Goal: Task Accomplishment & Management: Use online tool/utility

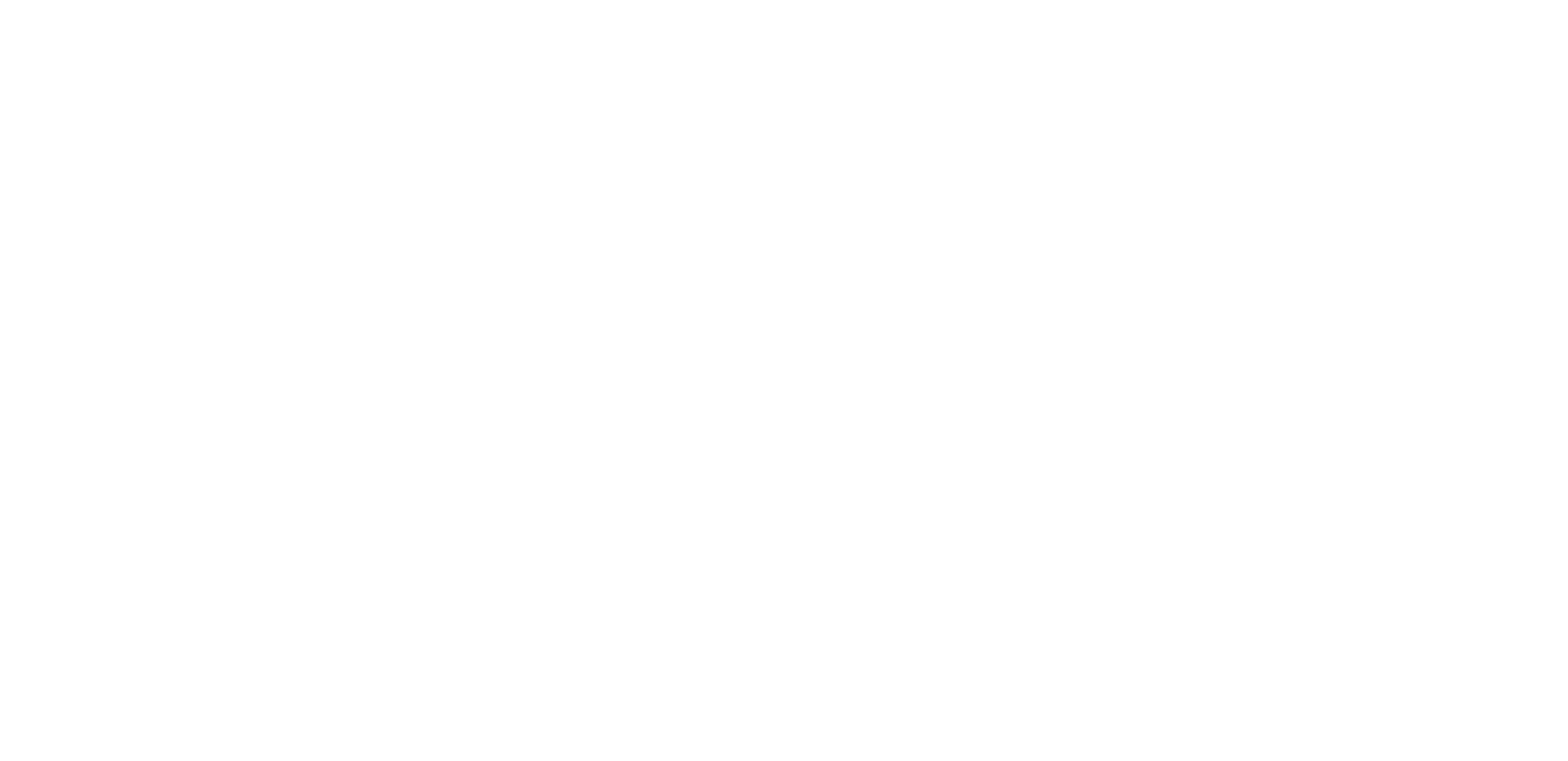
select select "*"
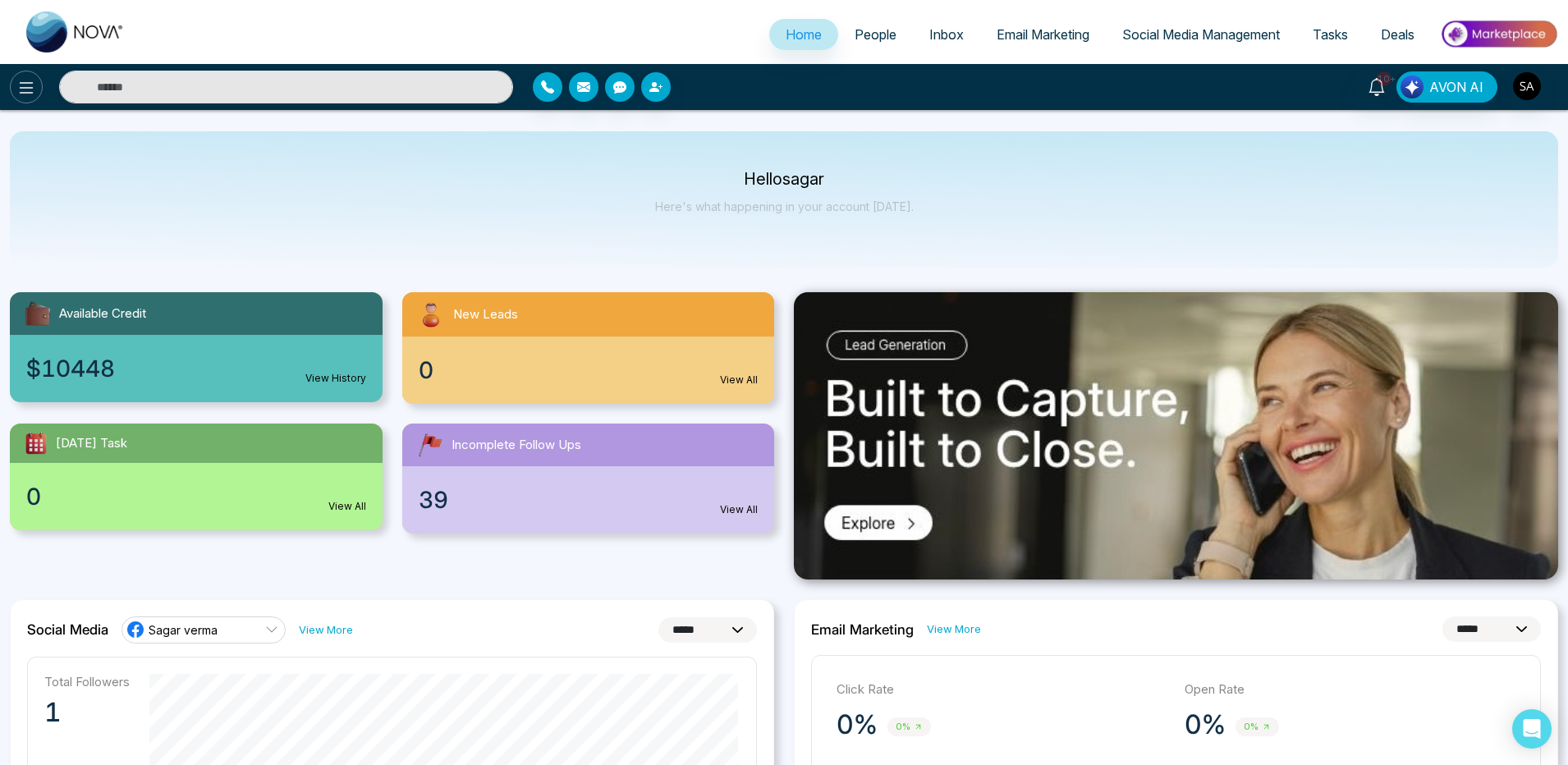
click at [35, 95] on icon at bounding box center [26, 87] width 20 height 20
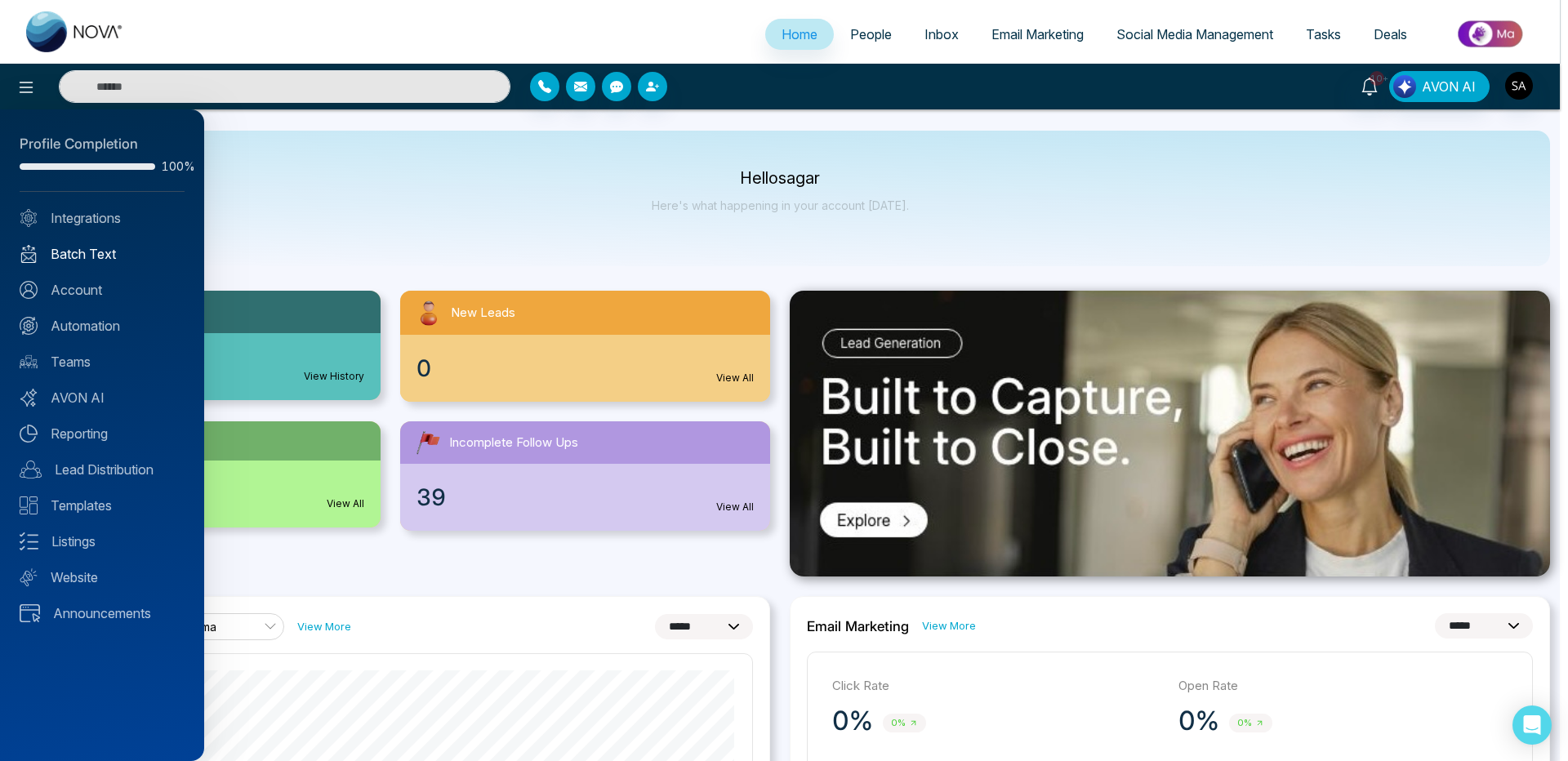
click at [93, 251] on link "Batch Text" at bounding box center [103, 254] width 165 height 20
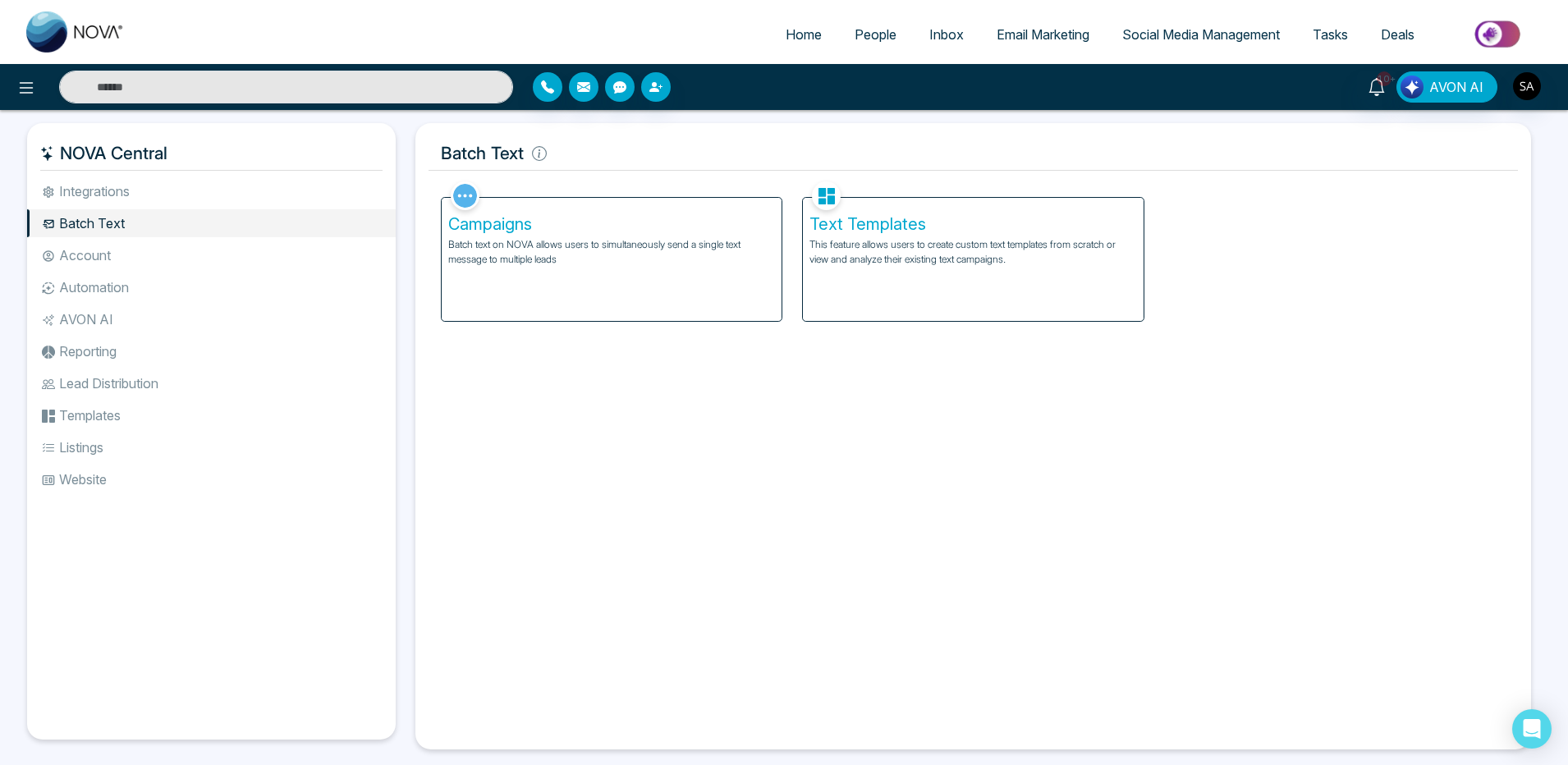
click at [841, 279] on div "Text Templates This feature allows users to create custom text templates from s…" at bounding box center [972, 258] width 340 height 123
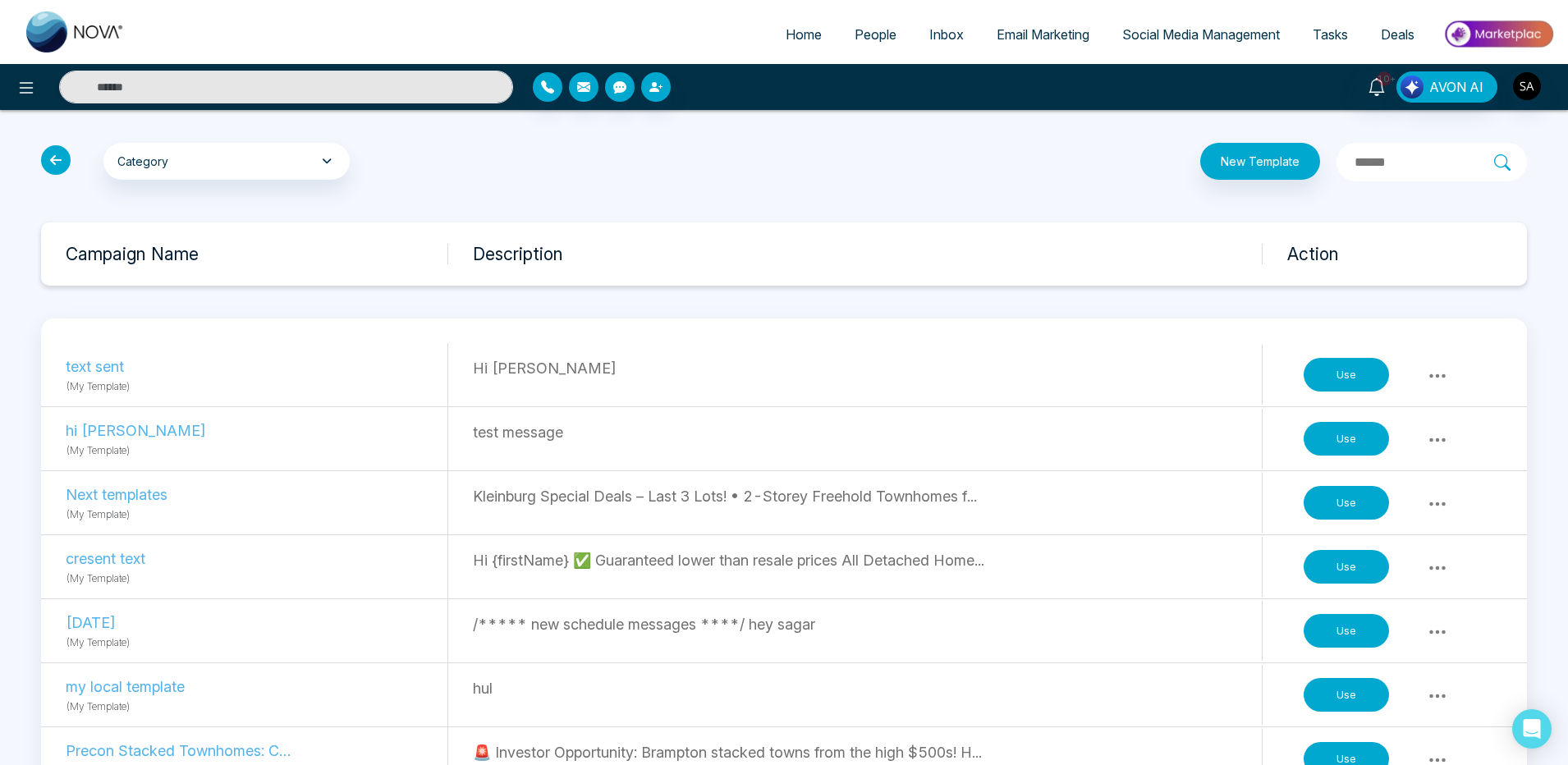
click at [1439, 373] on icon at bounding box center [1438, 375] width 17 height 4
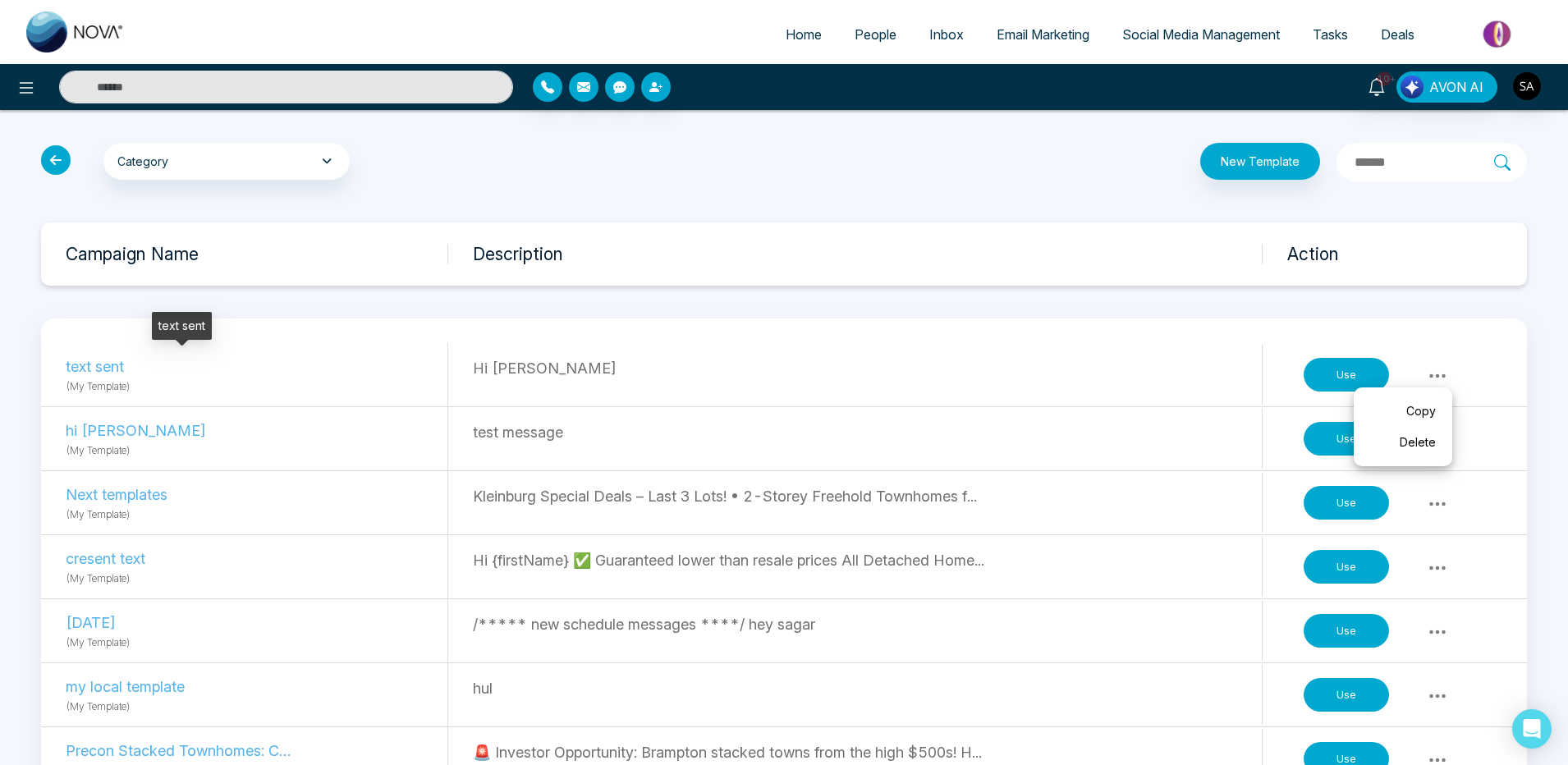
click at [102, 367] on p "text sent" at bounding box center [178, 366] width 225 height 22
click at [505, 364] on p "Hi [PERSON_NAME]" at bounding box center [867, 368] width 789 height 22
click at [1293, 384] on div "Use" at bounding box center [1378, 375] width 183 height 51
click at [1331, 379] on button "Use" at bounding box center [1346, 375] width 86 height 34
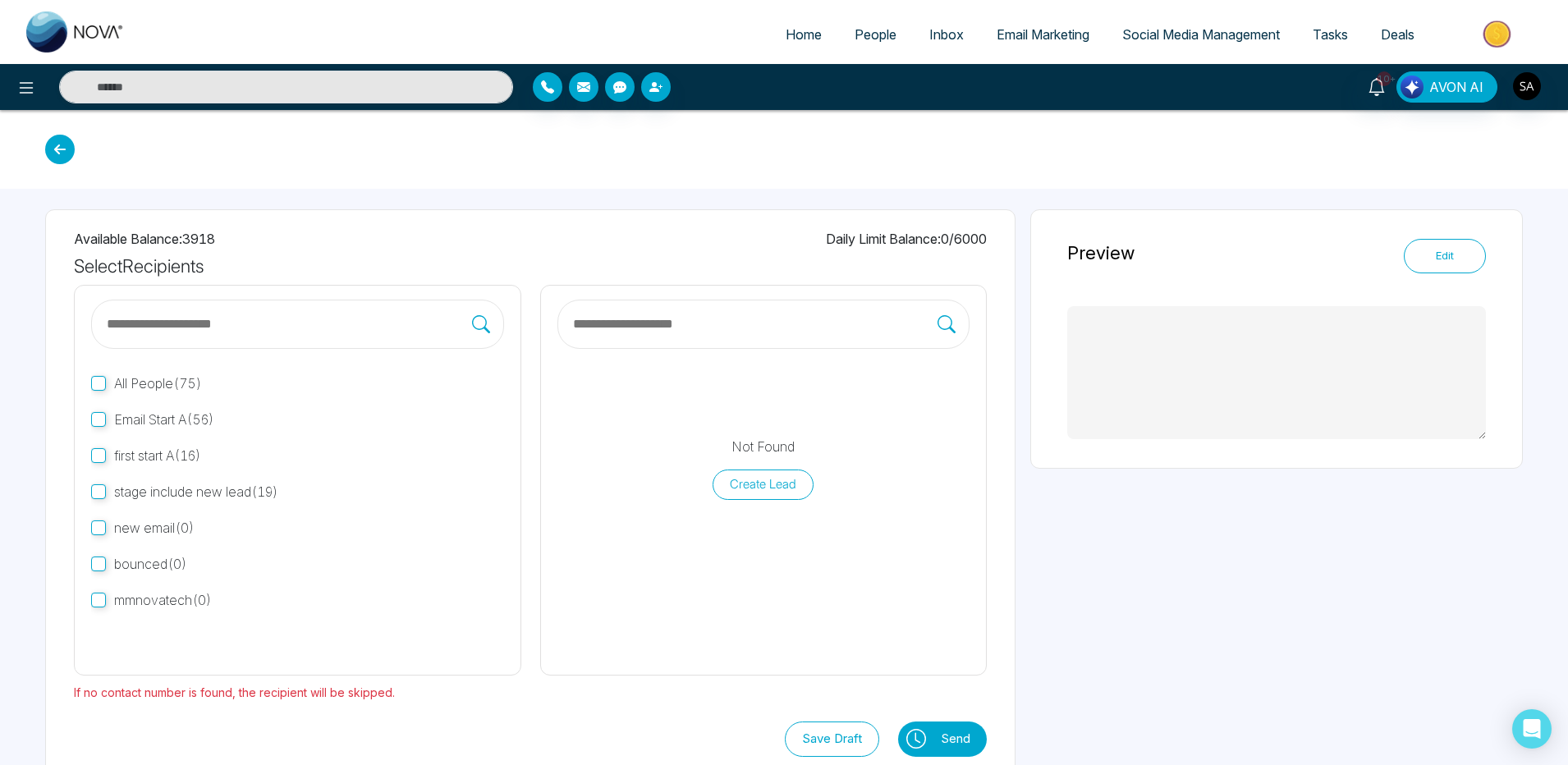
type textarea "*********"
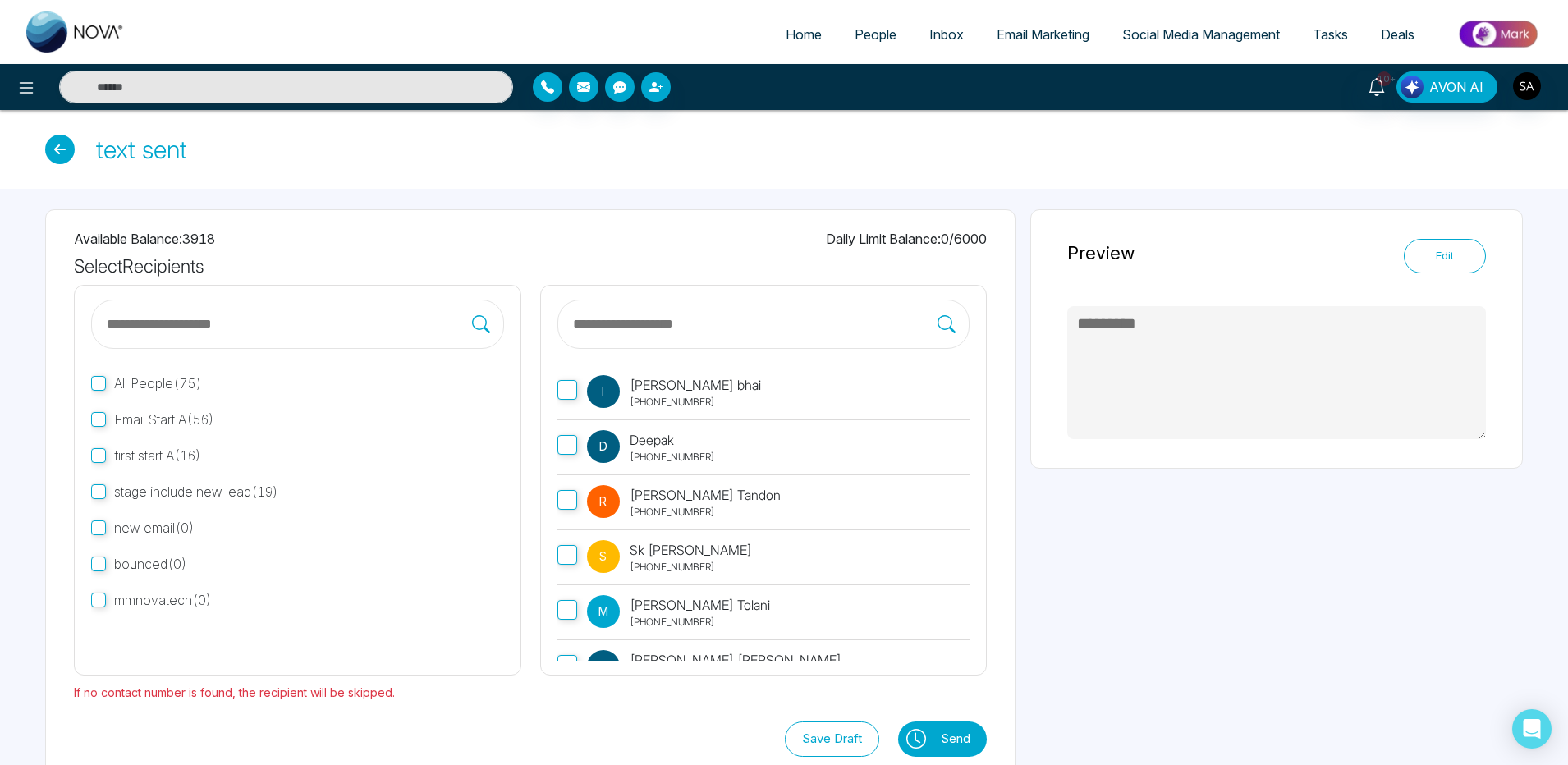
click at [58, 144] on icon at bounding box center [60, 149] width 30 height 30
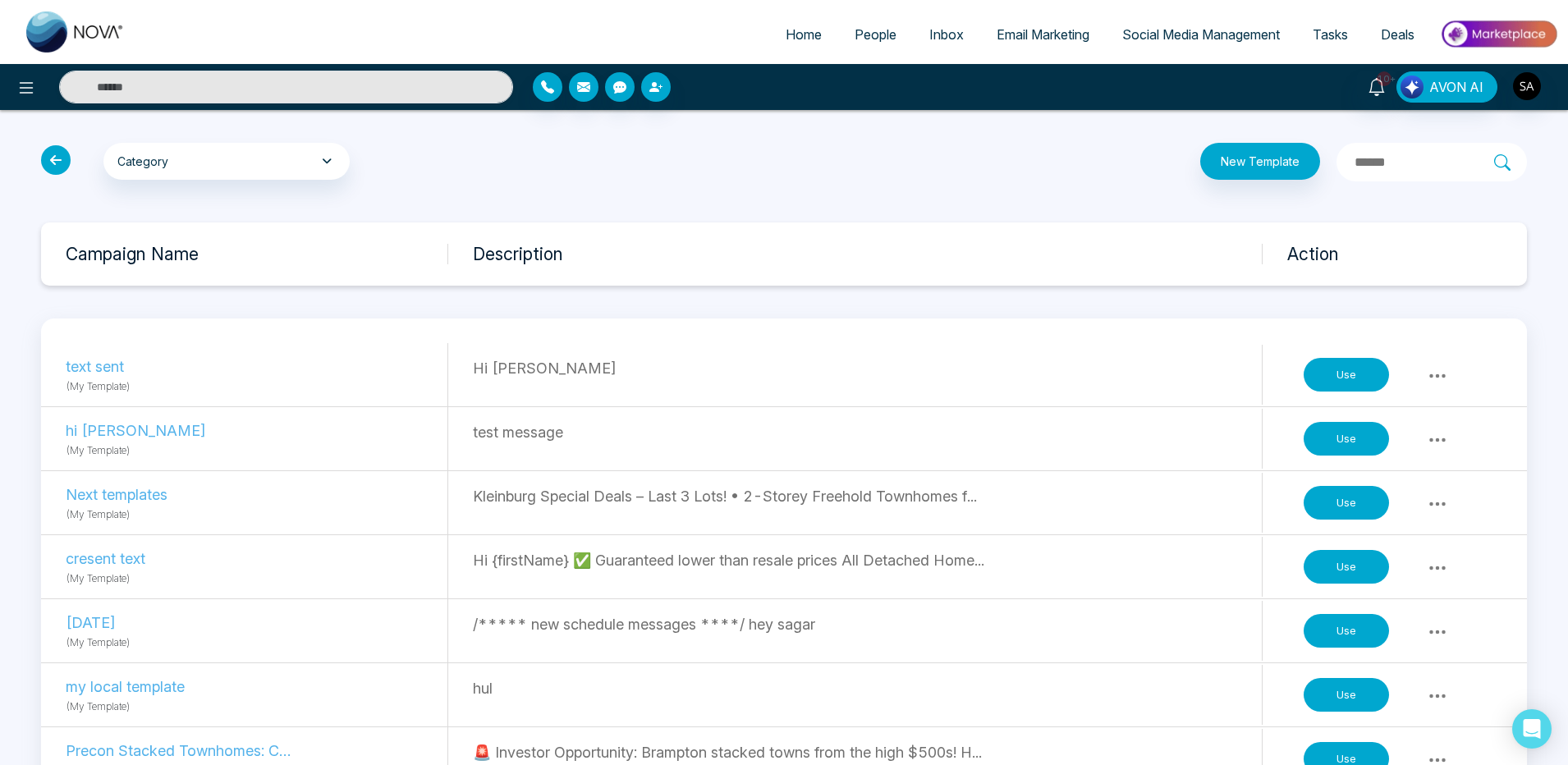
click at [1443, 438] on icon at bounding box center [1438, 439] width 17 height 4
click at [635, 425] on p "test message" at bounding box center [867, 431] width 789 height 22
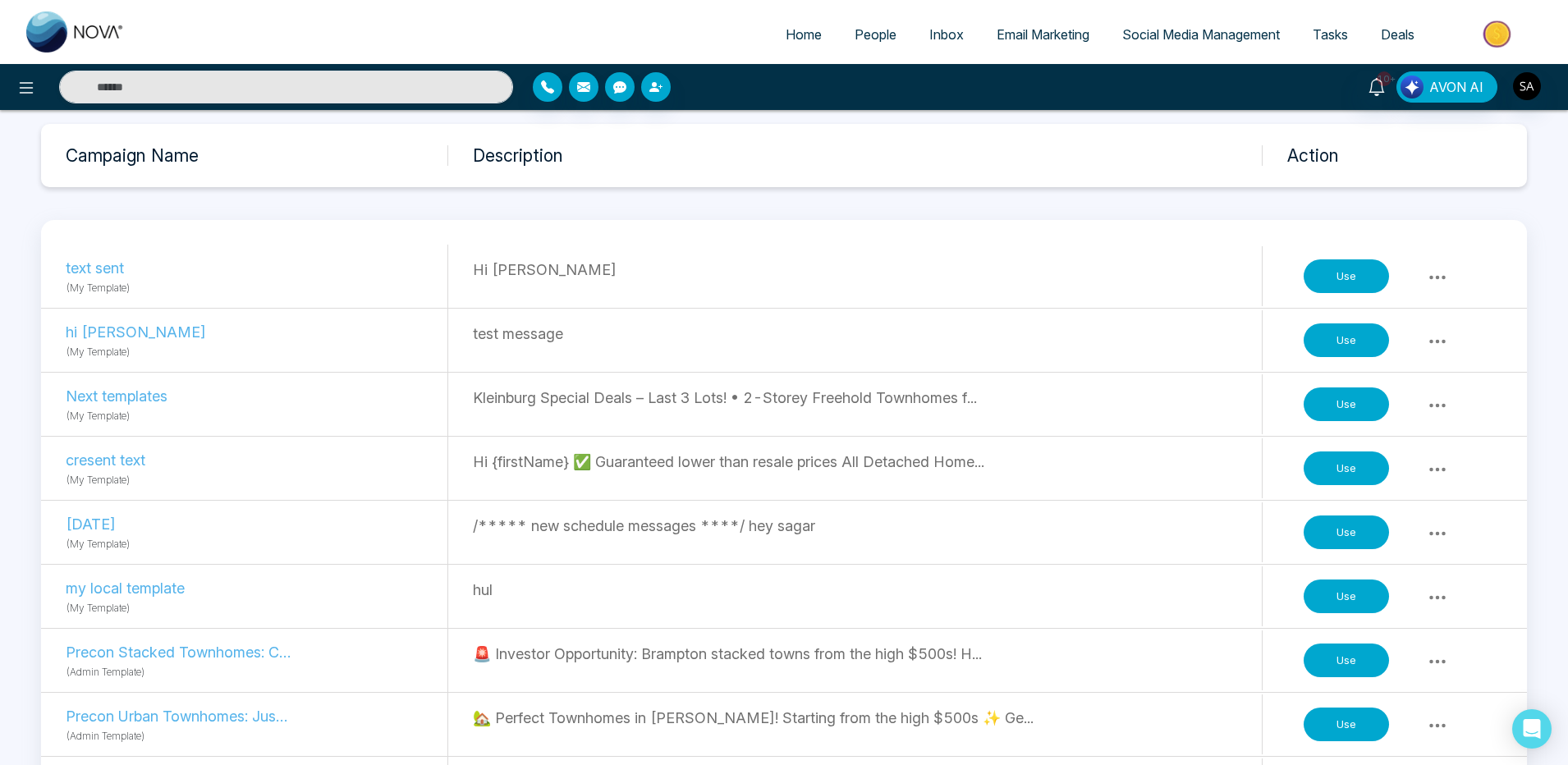
scroll to position [196, 0]
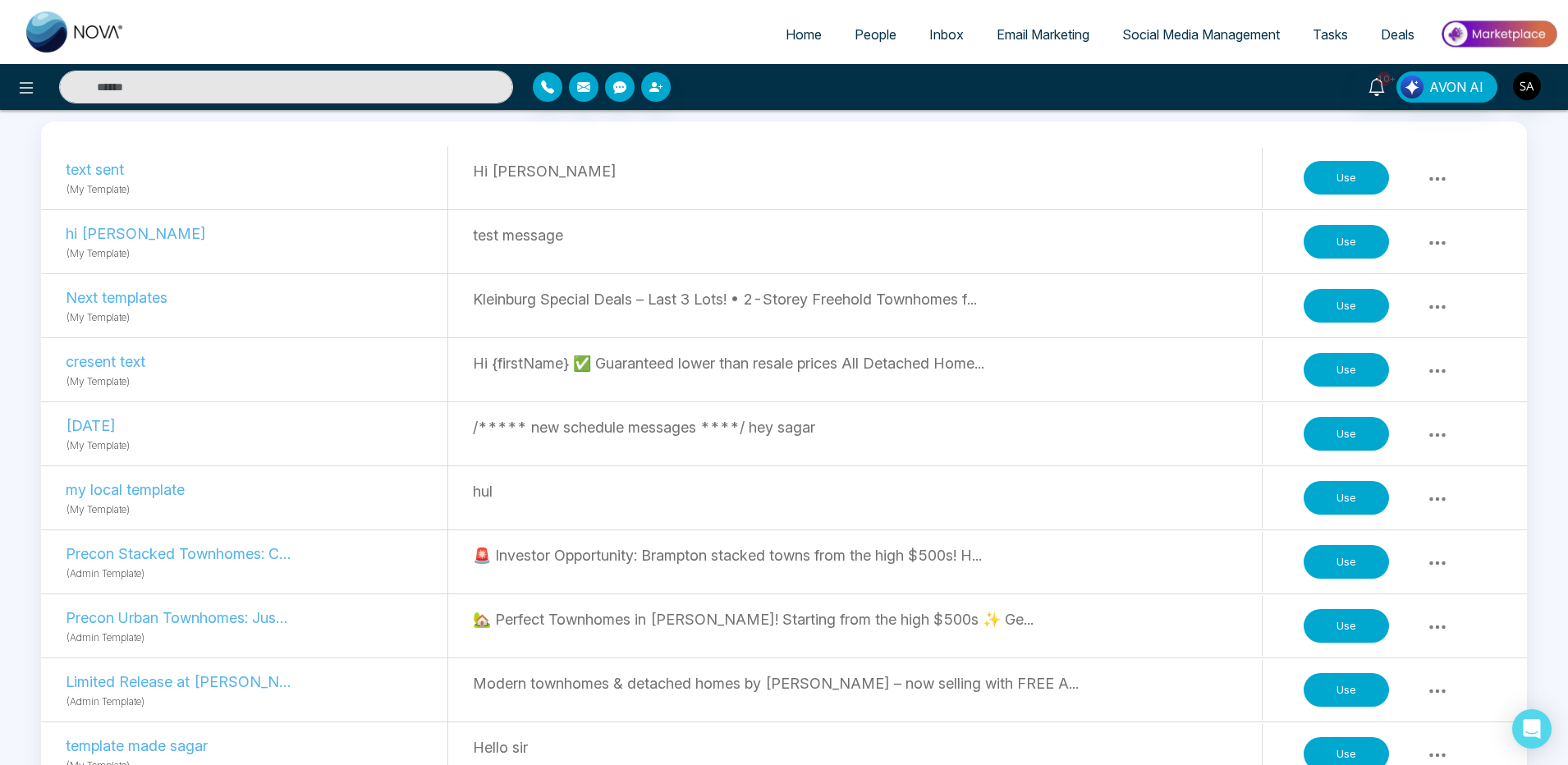
click at [1434, 556] on icon at bounding box center [1437, 562] width 20 height 20
click at [1436, 553] on icon at bounding box center [1437, 562] width 20 height 20
click at [1433, 499] on icon at bounding box center [1437, 499] width 20 height 20
click at [452, 488] on div "my local template (My Template) hul Use" at bounding box center [784, 498] width 1486 height 64
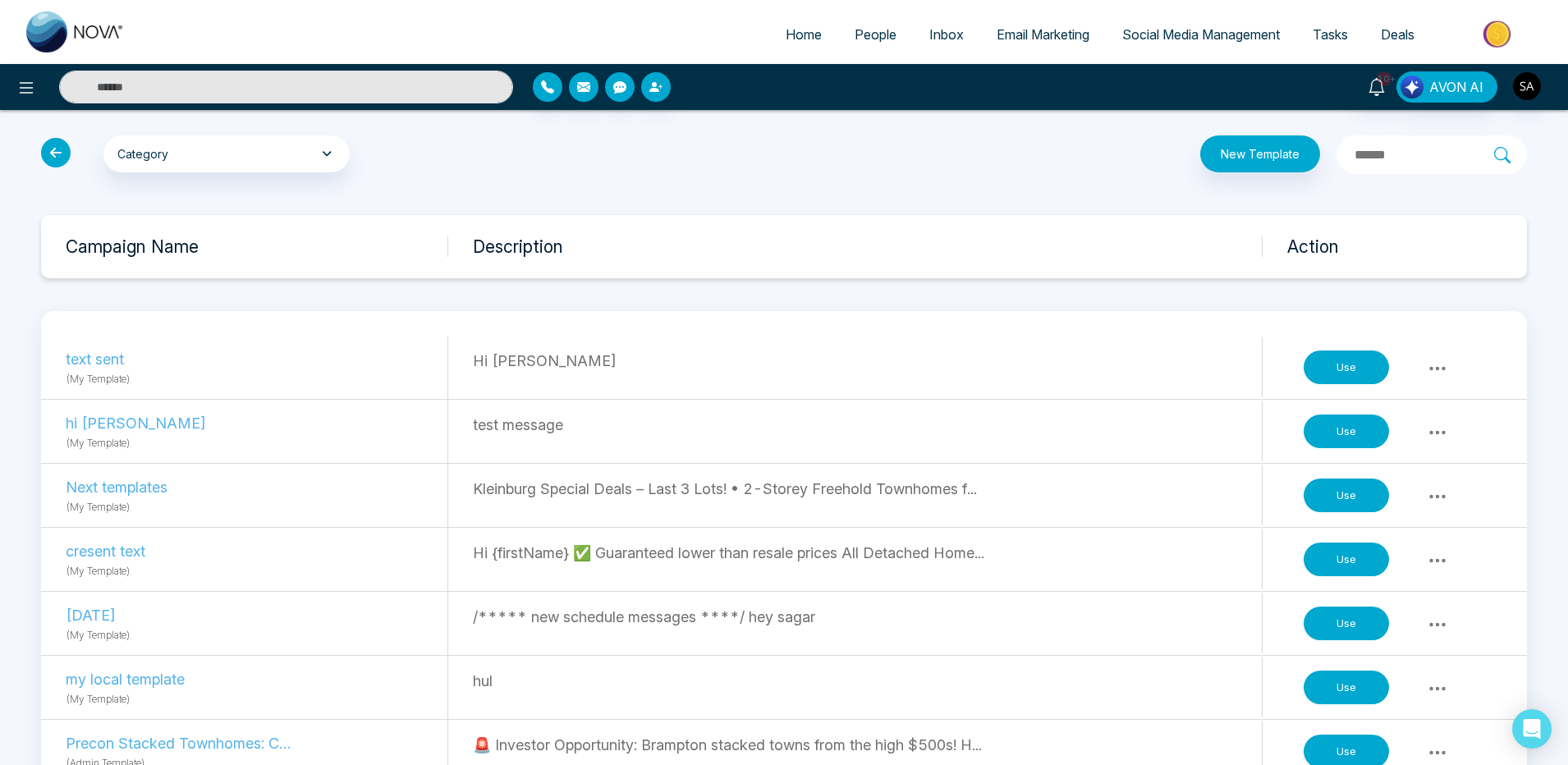
scroll to position [0, 0]
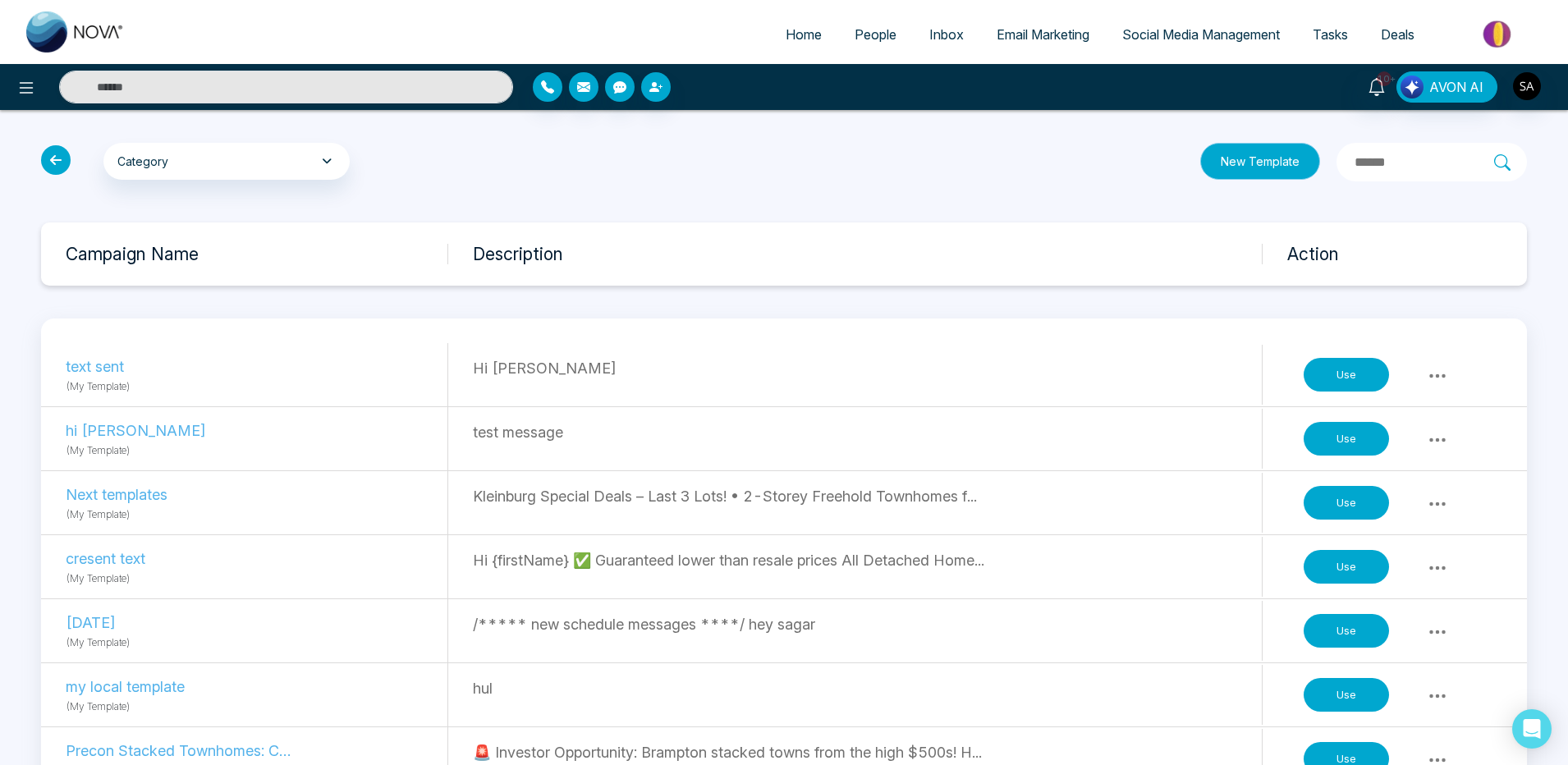
click at [1200, 164] on button "New Template" at bounding box center [1260, 161] width 120 height 37
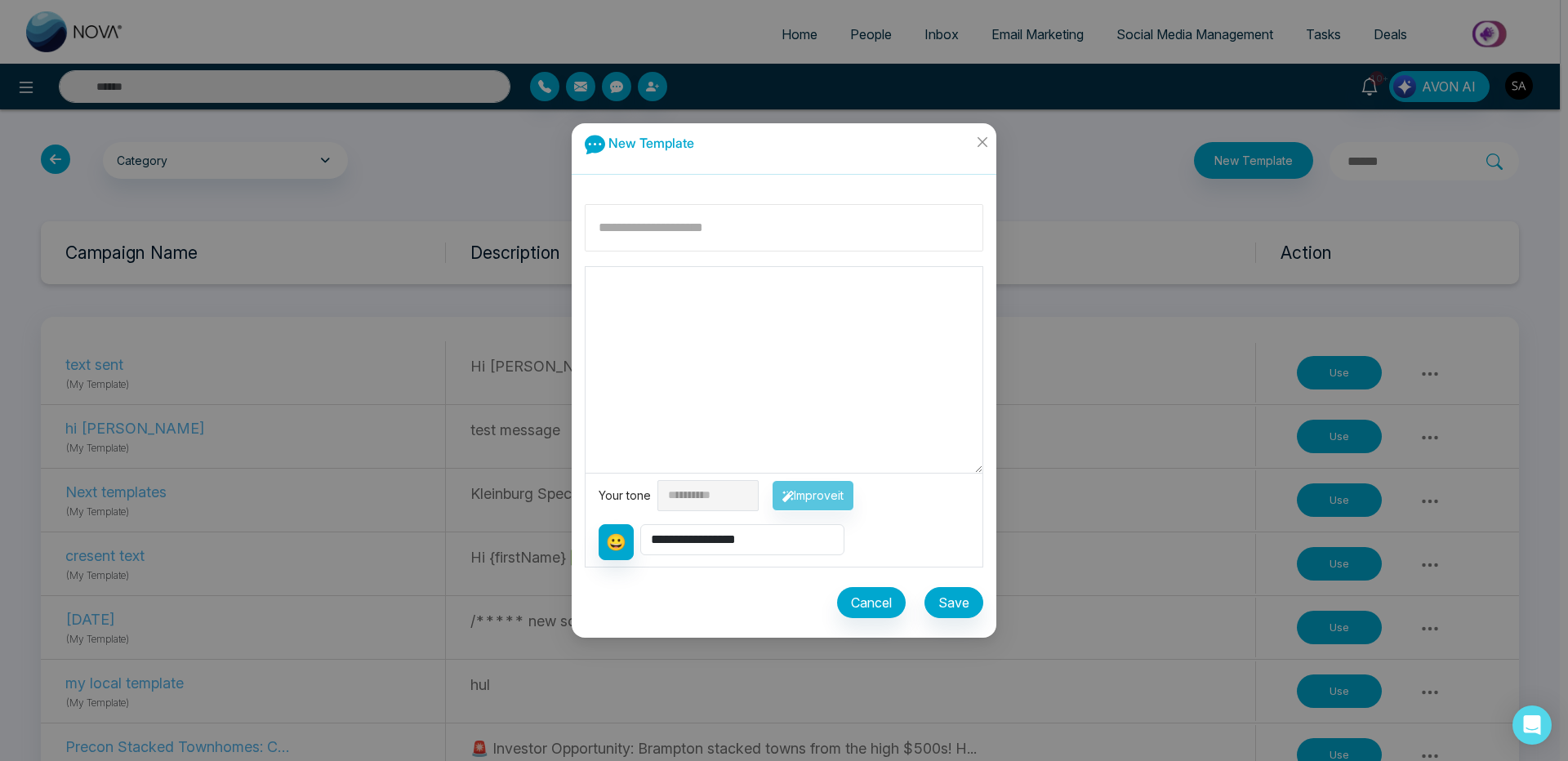
click at [744, 216] on input at bounding box center [784, 228] width 399 height 47
click at [973, 139] on span "Close" at bounding box center [981, 145] width 29 height 44
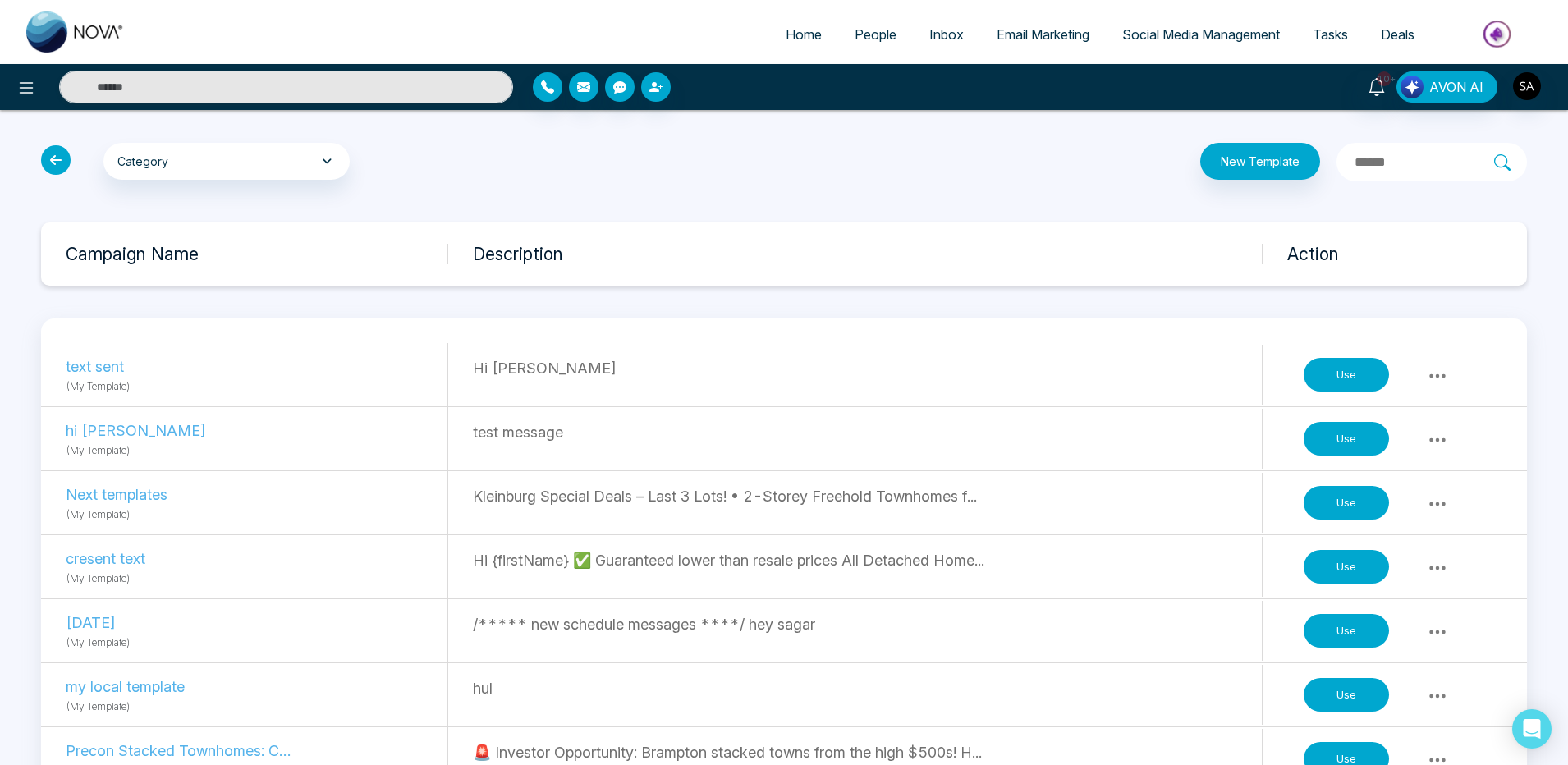
click at [1332, 370] on button "Use" at bounding box center [1346, 375] width 86 height 34
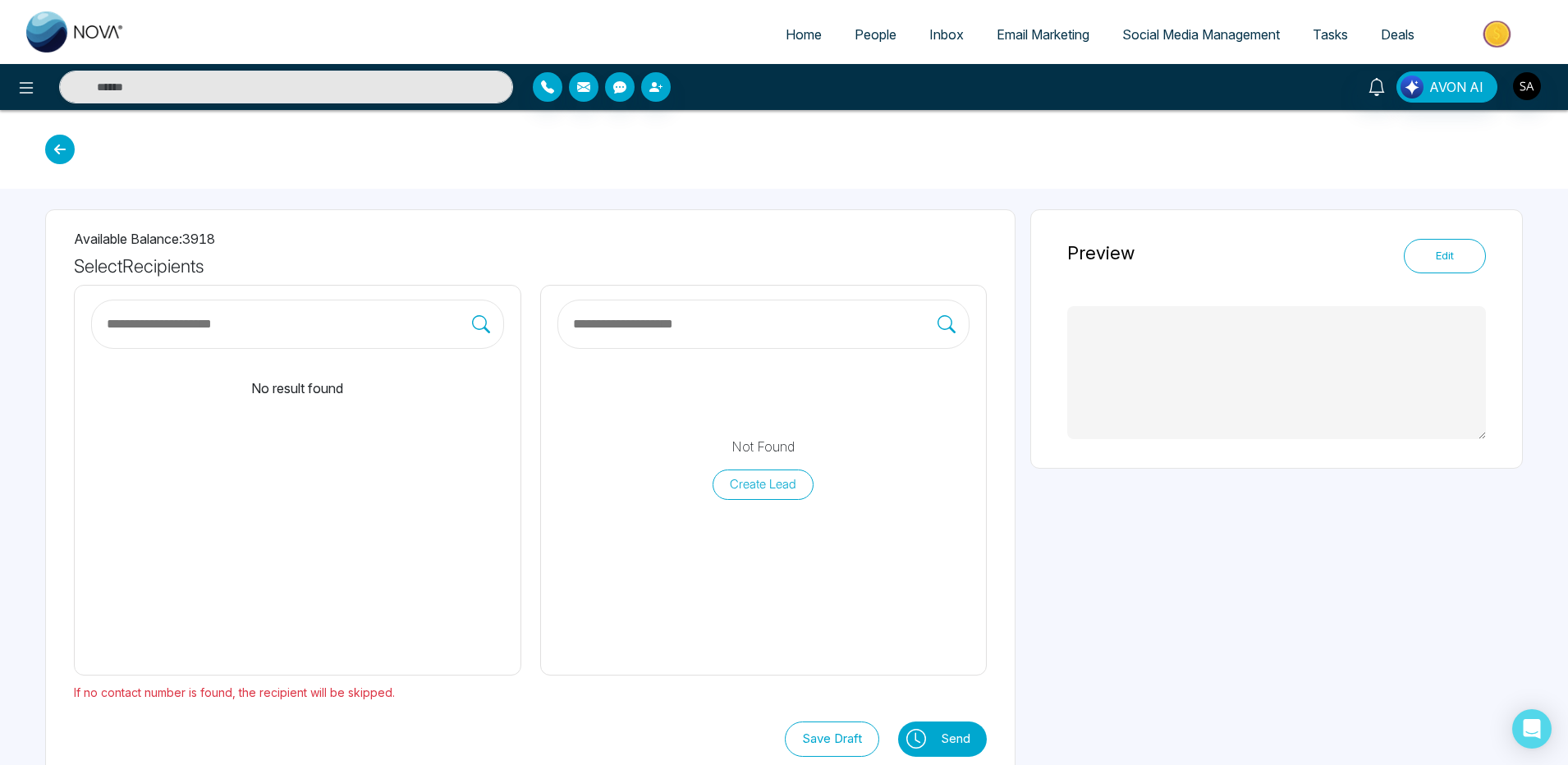
type textarea "*********"
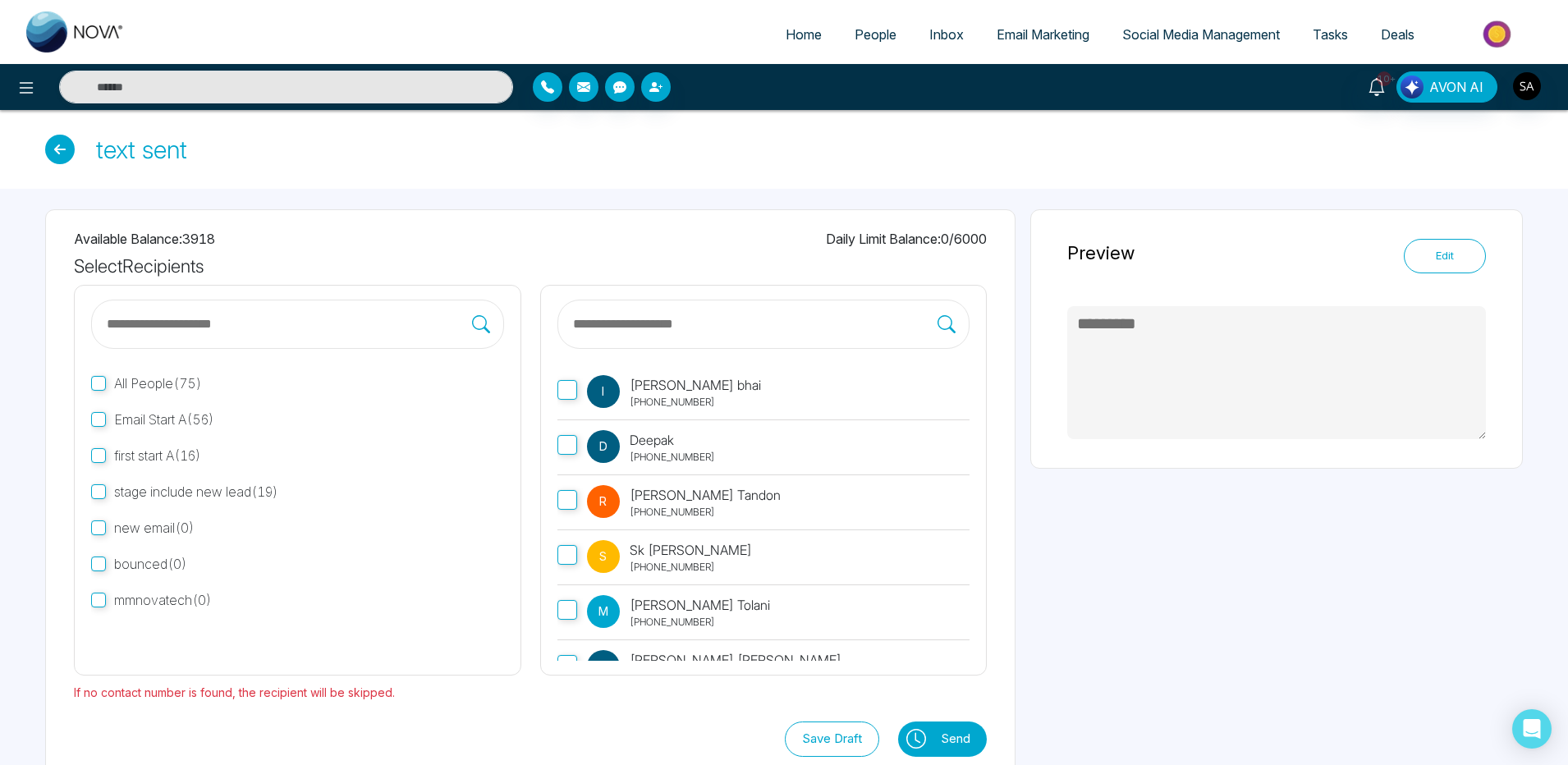
click at [1424, 250] on button "Edit" at bounding box center [1445, 255] width 82 height 34
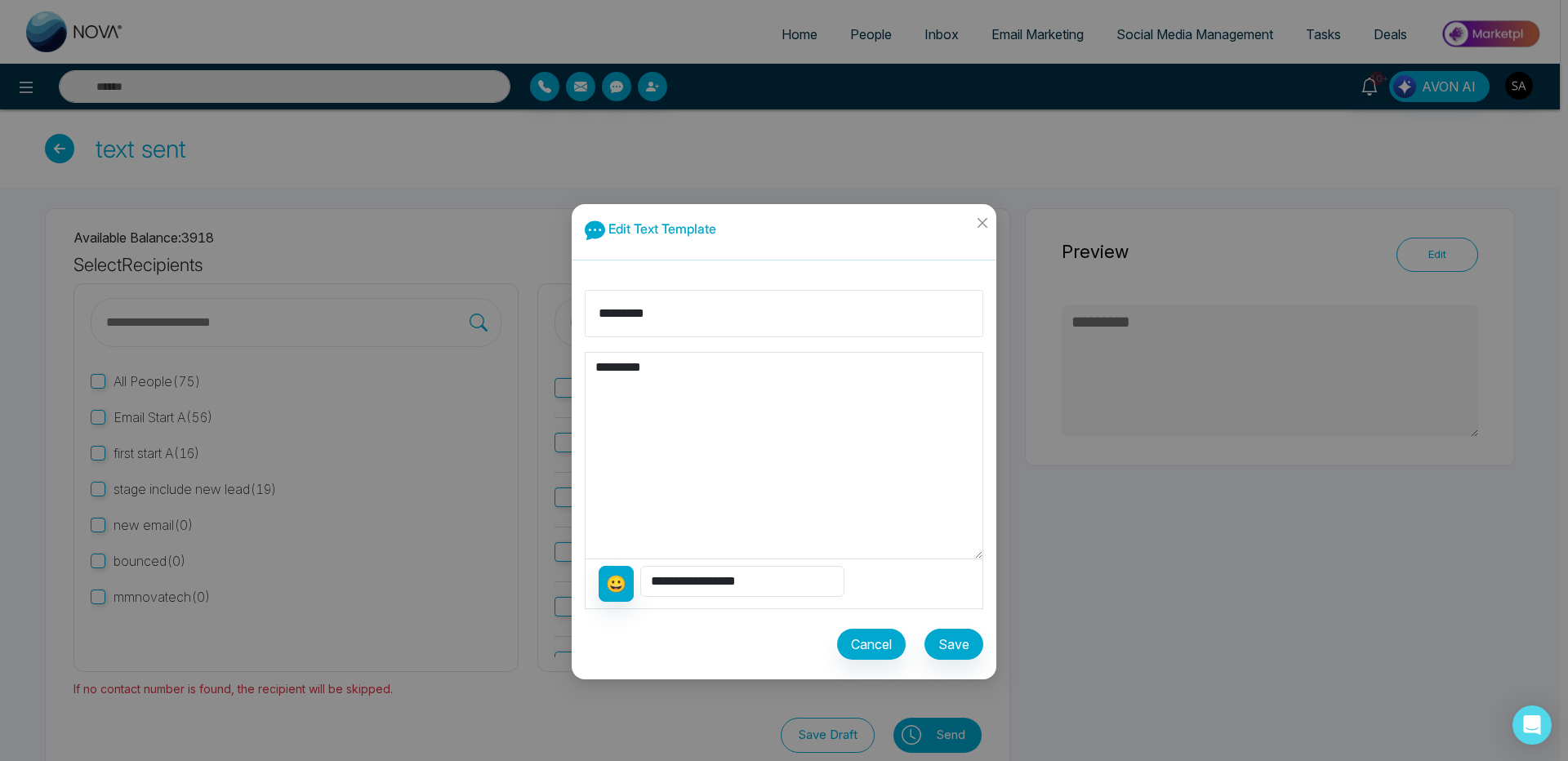
click at [692, 319] on input "*********" at bounding box center [784, 314] width 399 height 47
drag, startPoint x: 690, startPoint y: 317, endPoint x: 597, endPoint y: 317, distance: 93.0
click at [597, 317] on input "*********" at bounding box center [784, 314] width 399 height 47
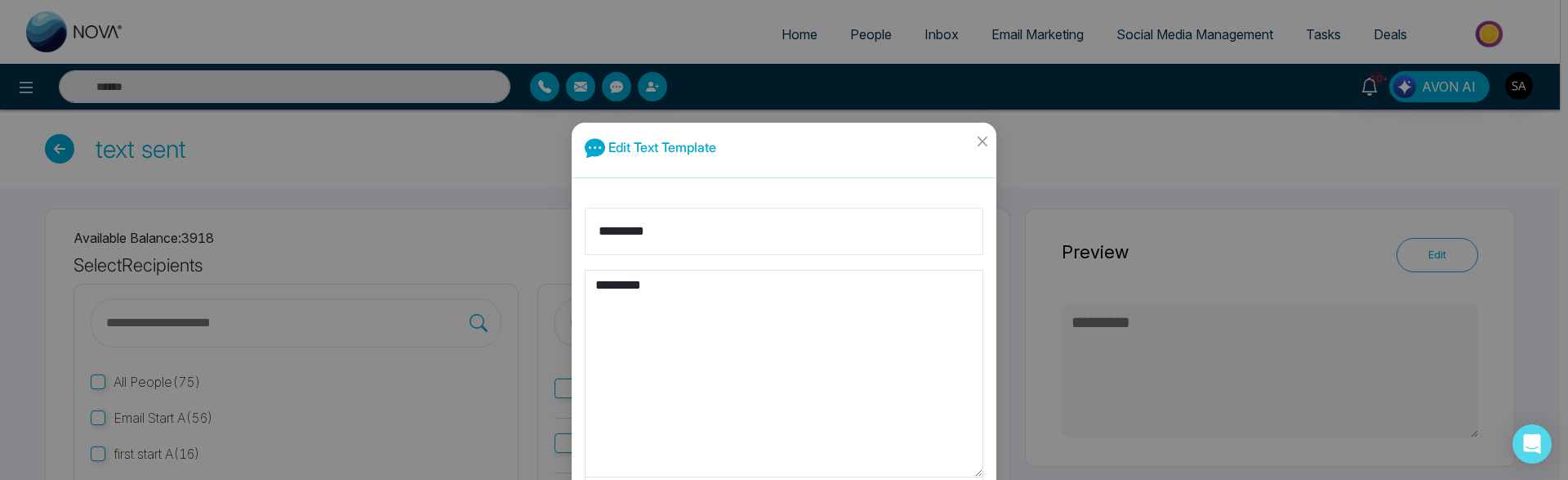
click at [687, 234] on input "*********" at bounding box center [784, 231] width 399 height 47
type input "**********"
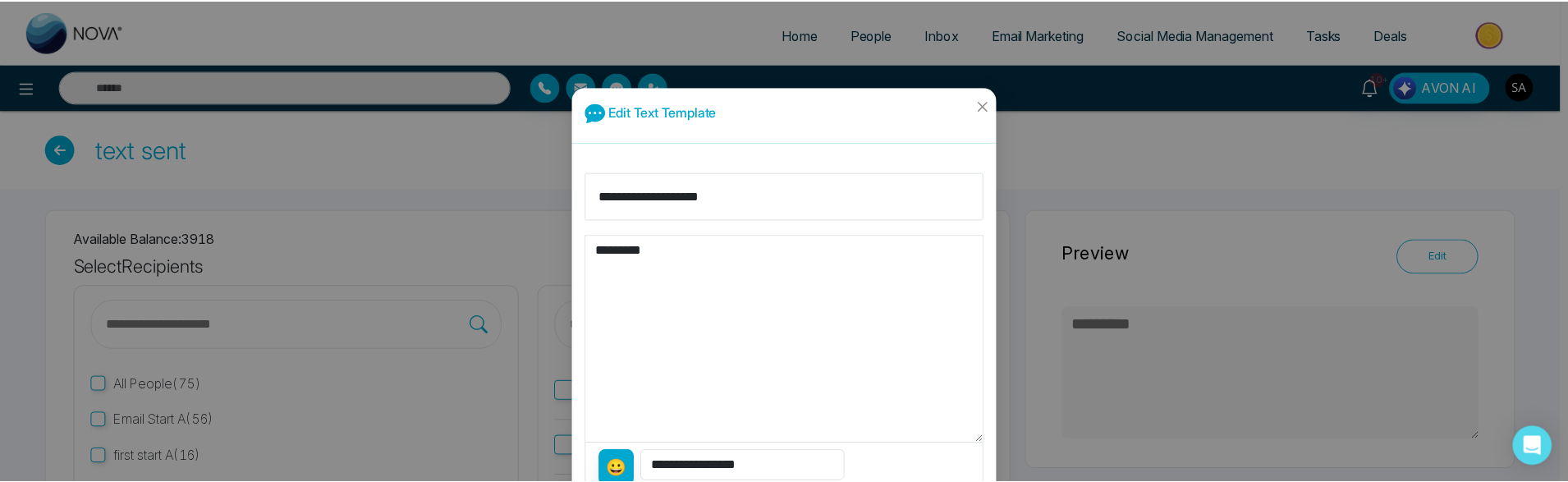
scroll to position [118, 0]
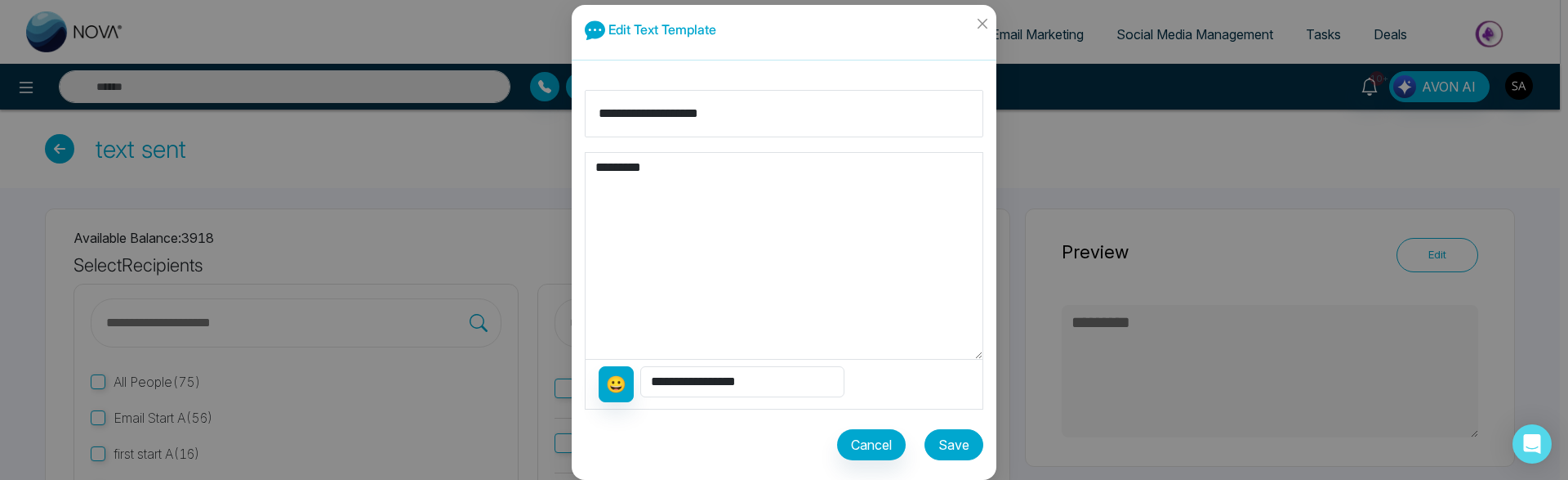
click at [953, 437] on button "Save" at bounding box center [954, 444] width 59 height 31
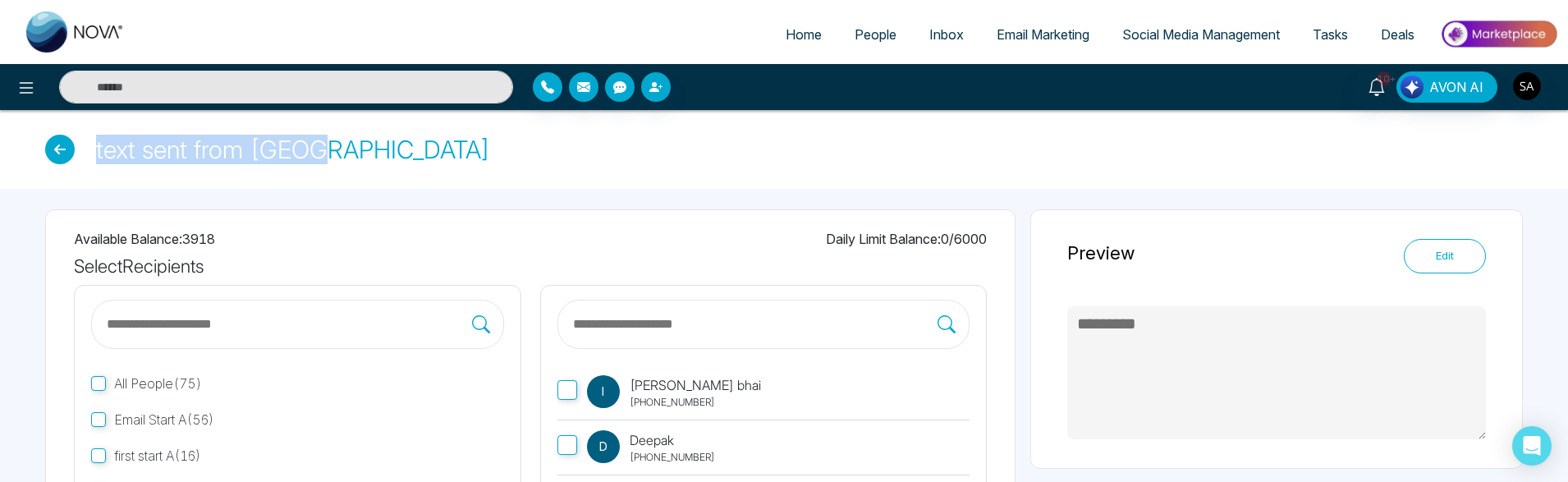
drag, startPoint x: 97, startPoint y: 148, endPoint x: 328, endPoint y: 148, distance: 231.0
click at [328, 148] on div "text sent from [GEOGRAPHIC_DATA]" at bounding box center [784, 149] width 1568 height 79
click at [336, 150] on div "text sent from [GEOGRAPHIC_DATA]" at bounding box center [784, 149] width 1568 height 79
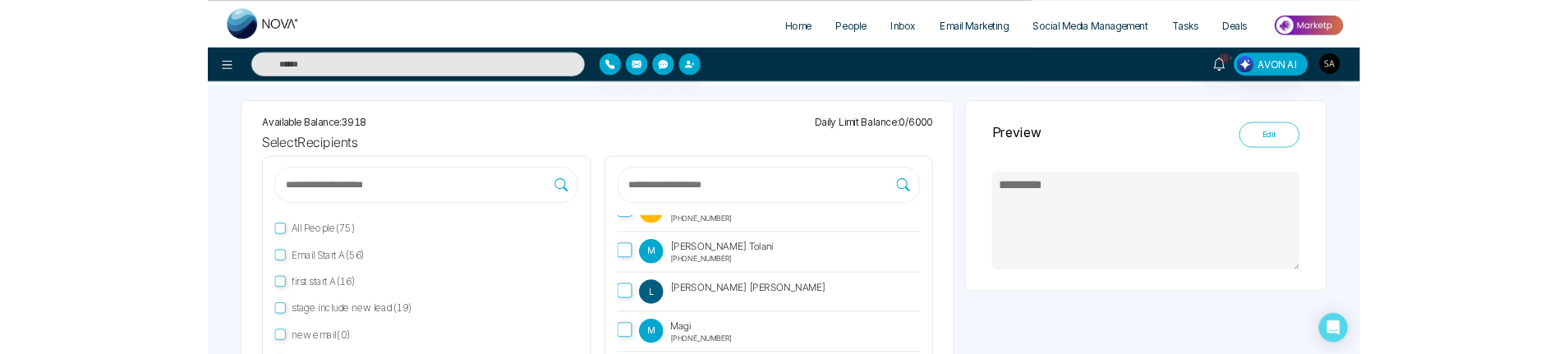
scroll to position [0, 0]
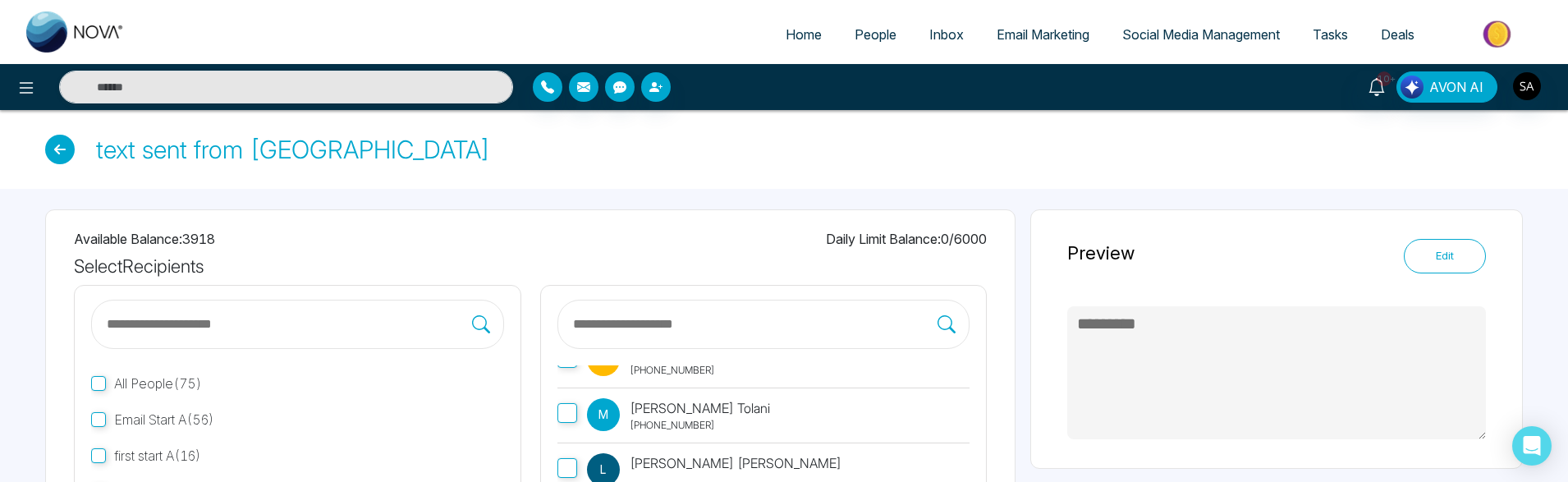
click at [66, 156] on icon at bounding box center [60, 149] width 30 height 30
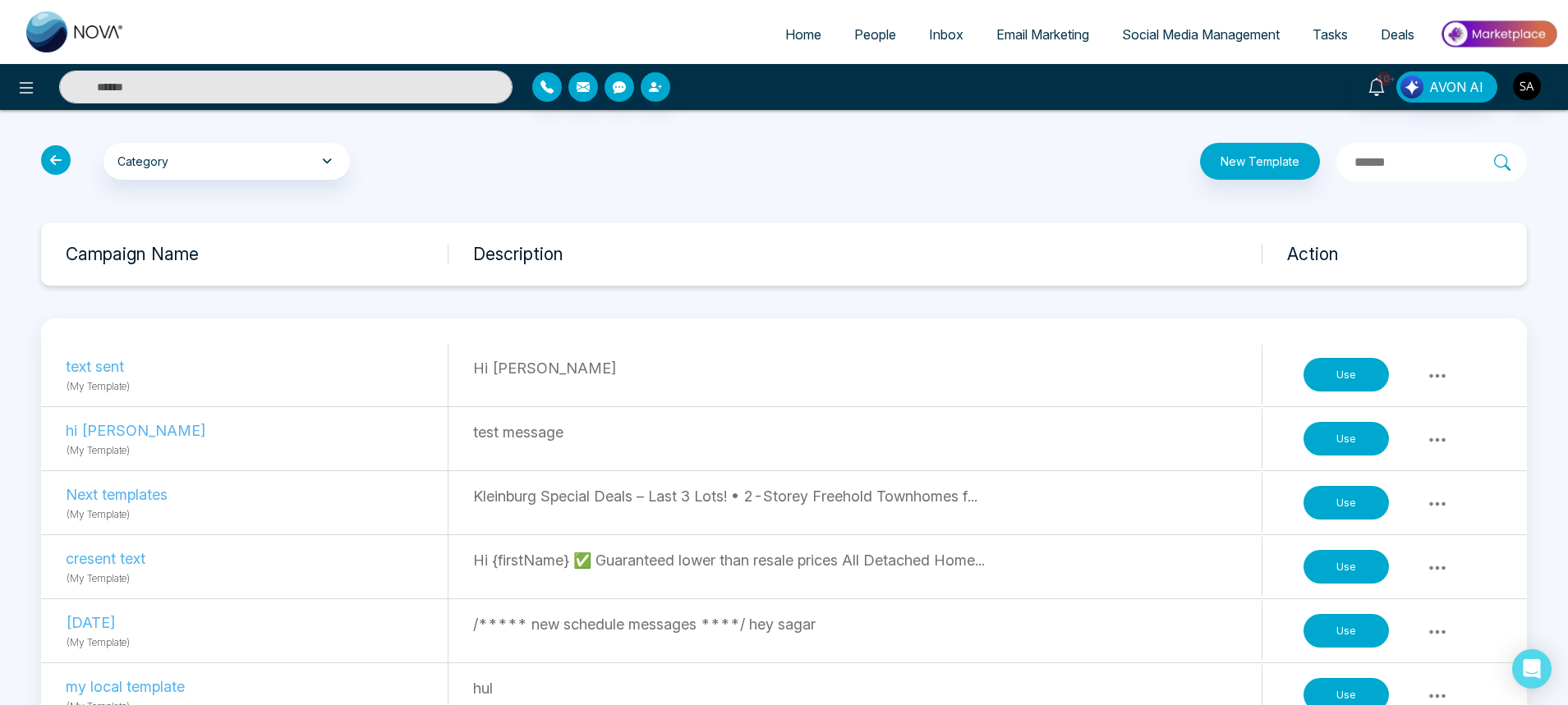
click at [1429, 370] on icon at bounding box center [1437, 376] width 20 height 20
click at [1020, 29] on span "Email Marketing" at bounding box center [1043, 34] width 93 height 17
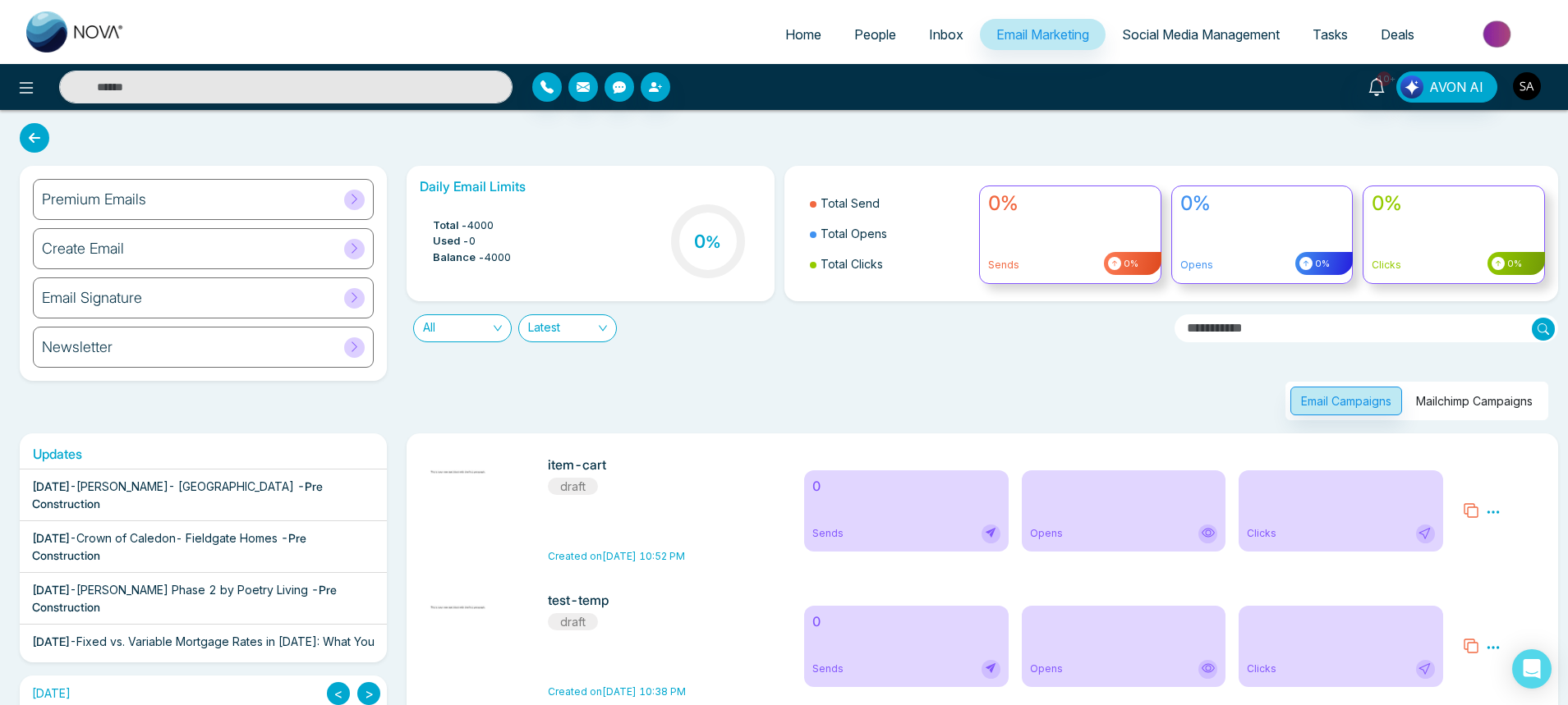
click at [1531, 88] on img "button" at bounding box center [1527, 86] width 28 height 28
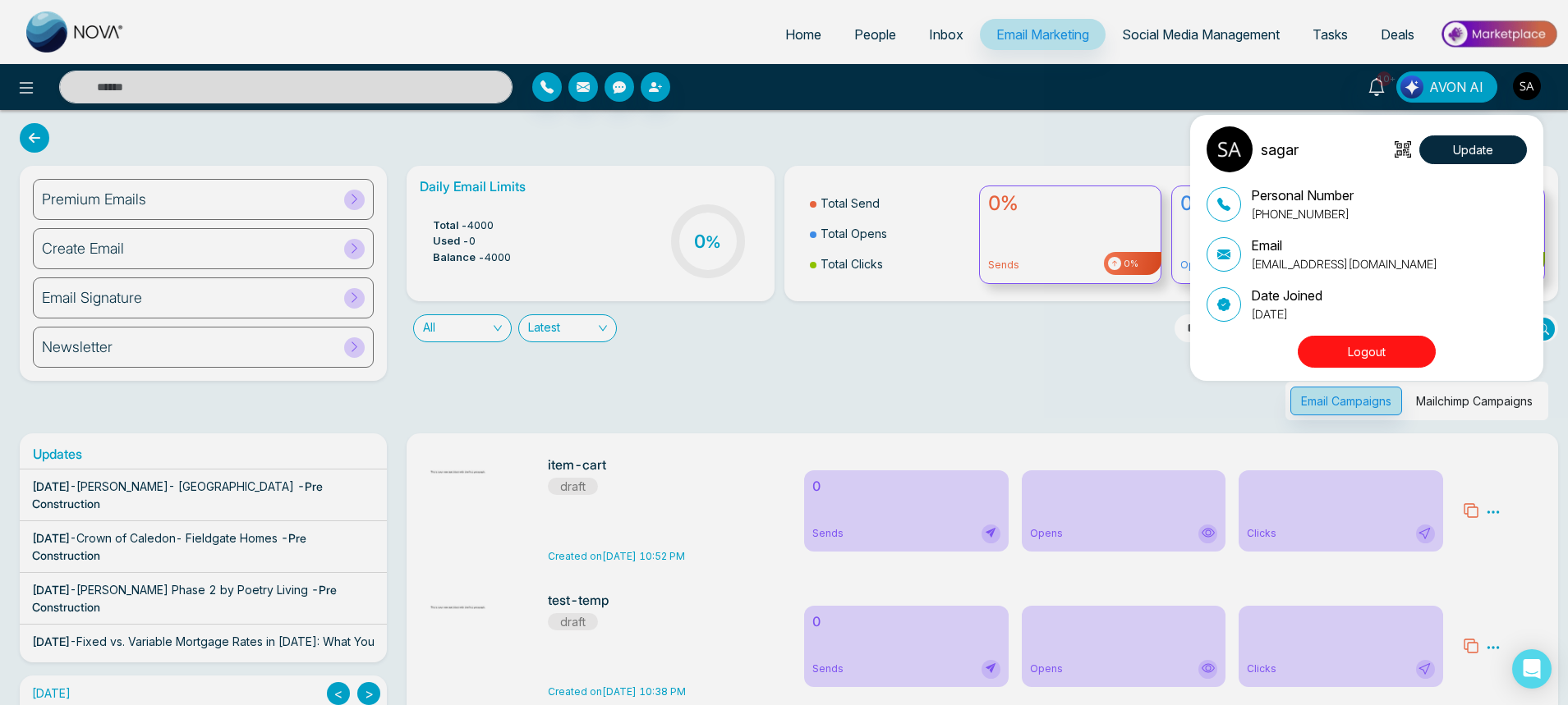
click at [1322, 333] on div "sagar Update Personal Number [PHONE_NUMBER] Email [EMAIL_ADDRESS][DOMAIN_NAME] …" at bounding box center [1370, 248] width 329 height 243
click at [1323, 344] on button "Logout" at bounding box center [1367, 351] width 138 height 32
